Goal: Task Accomplishment & Management: Manage account settings

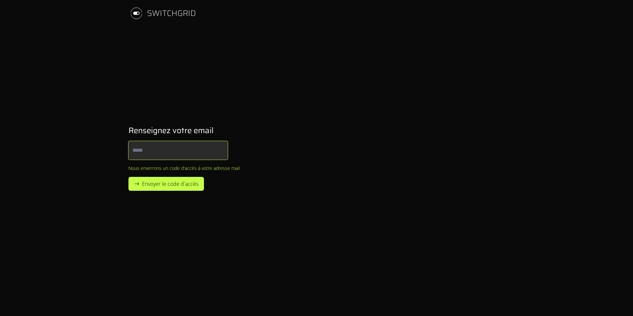
click at [196, 150] on input "Email" at bounding box center [178, 150] width 99 height 19
type input "**********"
click at [185, 184] on span "Envoyer le code d'accès" at bounding box center [170, 184] width 56 height 8
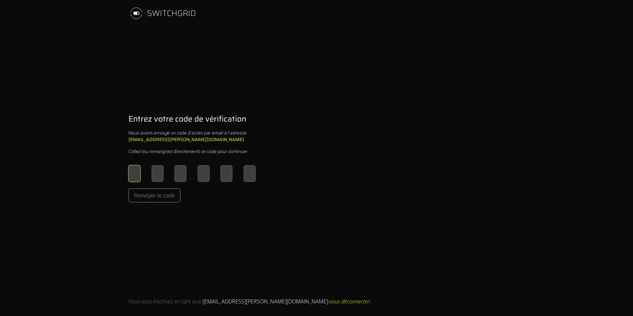
click at [134, 176] on input "Please enter OTP character 1" at bounding box center [135, 173] width 12 height 17
type input "*"
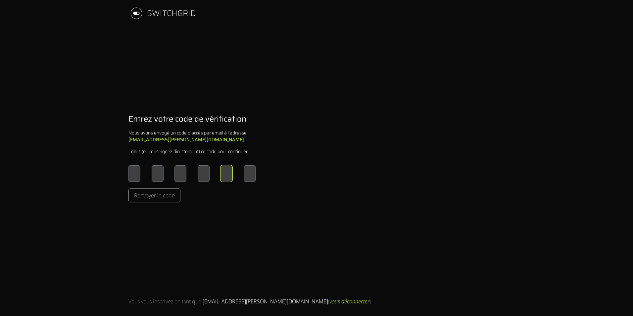
type input "*"
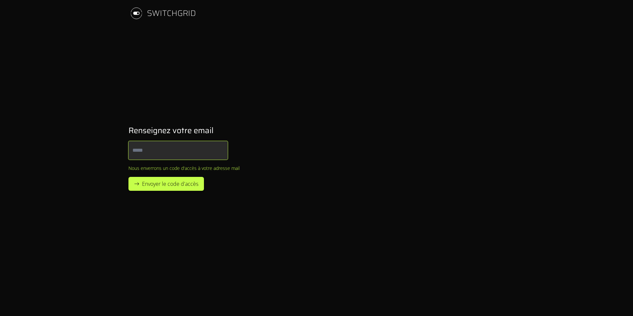
click at [182, 157] on input "Email" at bounding box center [178, 150] width 99 height 19
type input "**********"
click at [170, 185] on span "Envoyer le code d'accès" at bounding box center [170, 184] width 56 height 8
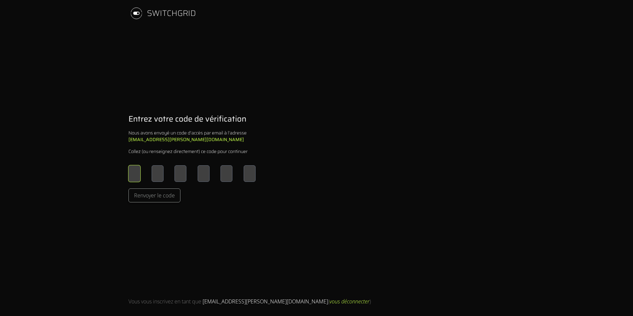
click at [137, 178] on input "Please enter OTP character 1" at bounding box center [135, 173] width 12 height 17
type input "*"
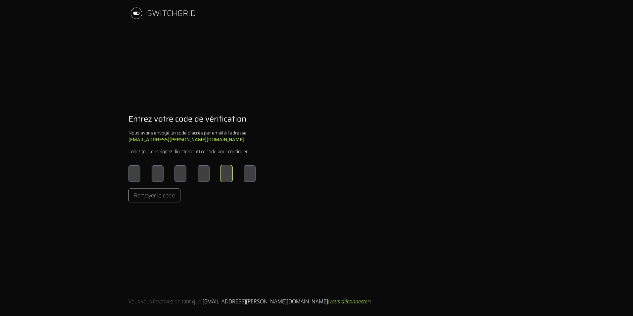
type input "*"
